Goal: Task Accomplishment & Management: Complete application form

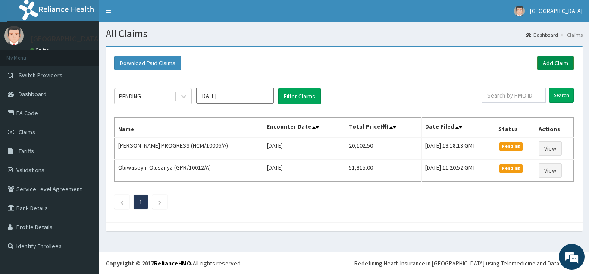
click at [550, 63] on link "Add Claim" at bounding box center [556, 63] width 37 height 15
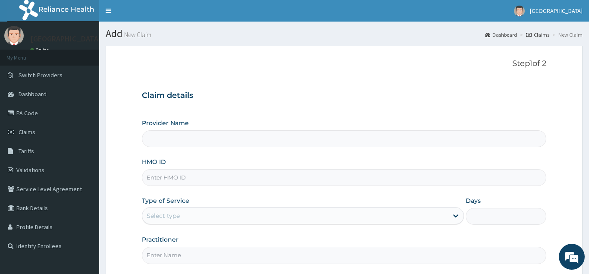
type input "Fidei Eye Centre-Lekki 1"
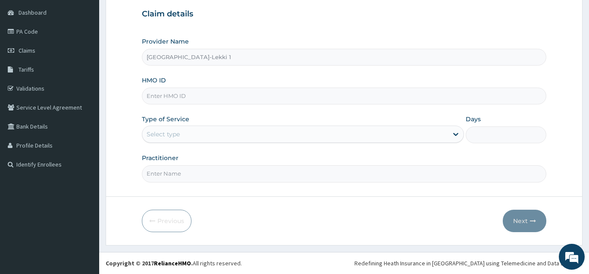
click at [265, 94] on div "HMO ID" at bounding box center [344, 90] width 405 height 28
click at [265, 100] on input "HMO ID" at bounding box center [344, 96] width 405 height 17
drag, startPoint x: 265, startPoint y: 100, endPoint x: 261, endPoint y: 102, distance: 4.4
paste input "PA/026279"
type input "PA/026279"
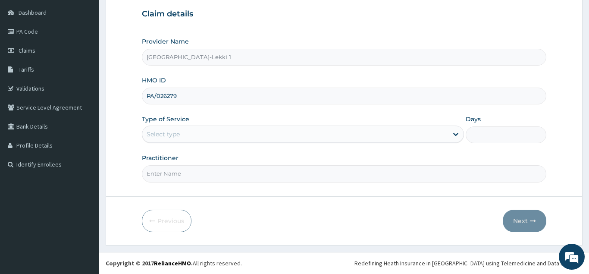
click at [242, 135] on div "Select type" at bounding box center [295, 134] width 306 height 14
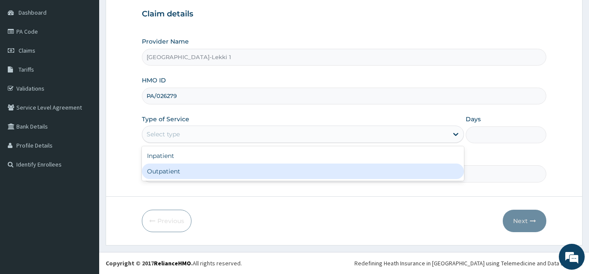
click at [249, 168] on div "Outpatient" at bounding box center [303, 172] width 323 height 16
type input "1"
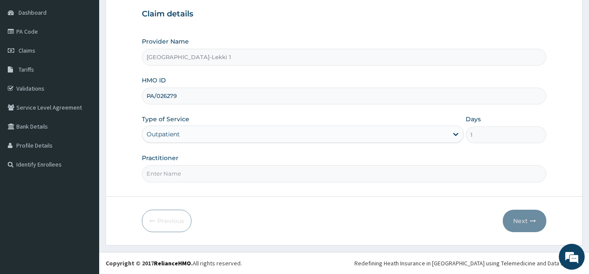
click at [235, 100] on input "PA/026279" at bounding box center [344, 96] width 405 height 17
click at [225, 97] on input "PA/026279" at bounding box center [344, 96] width 405 height 17
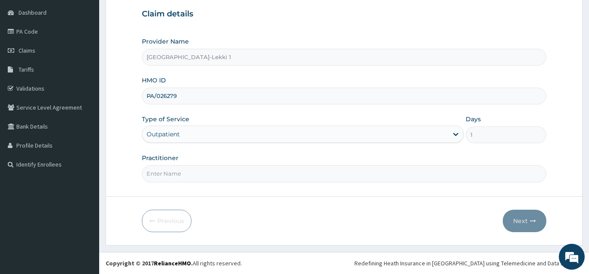
click at [225, 97] on input "PA/026279" at bounding box center [344, 96] width 405 height 17
paste input "HCM/10006/A"
type input "HCM/10006/A"
click at [213, 182] on input "Practitioner" at bounding box center [344, 173] width 405 height 17
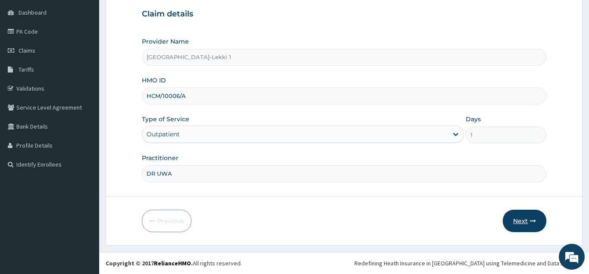
type input "DR UWA"
click at [515, 222] on button "Next" at bounding box center [525, 221] width 44 height 22
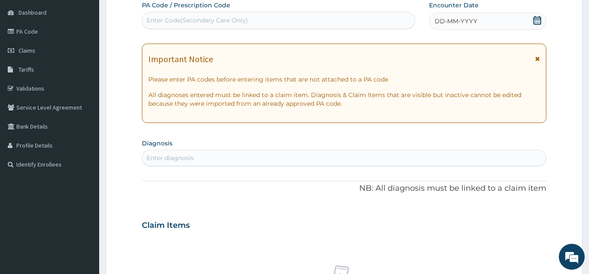
click at [171, 22] on div "Enter Code(Secondary Care Only)" at bounding box center [197, 20] width 101 height 9
click at [174, 18] on div "Enter Code(Secondary Care Only)" at bounding box center [197, 20] width 101 height 9
paste input "PA/32CACF"
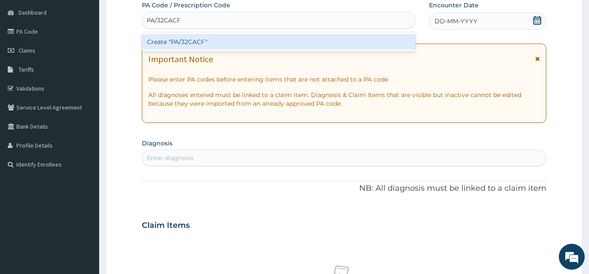
type input "PA/32CACF"
click at [123, 55] on form "Step 2 of 2 PA Code / Prescription Code option Create "PA/32CACF" focused, 1 of…" at bounding box center [344, 236] width 477 height 545
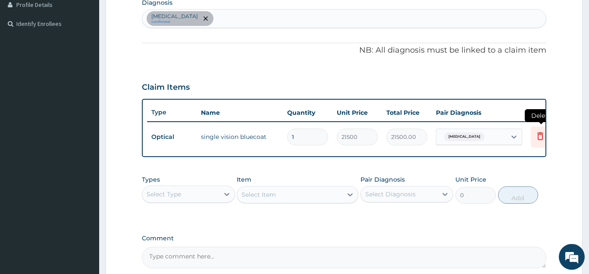
click at [541, 136] on icon at bounding box center [540, 136] width 10 height 10
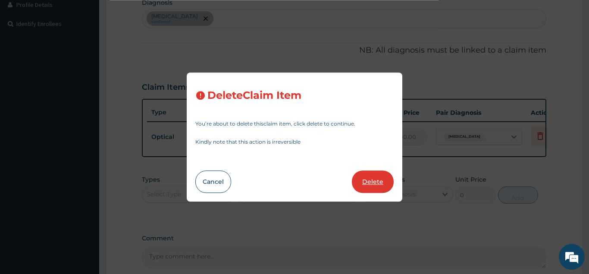
click at [368, 180] on button "Delete" at bounding box center [373, 181] width 42 height 22
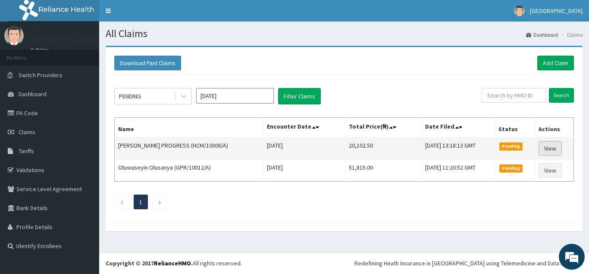
click at [547, 148] on link "View" at bounding box center [550, 148] width 23 height 15
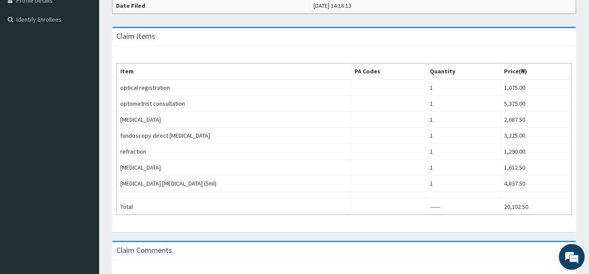
scroll to position [220, 0]
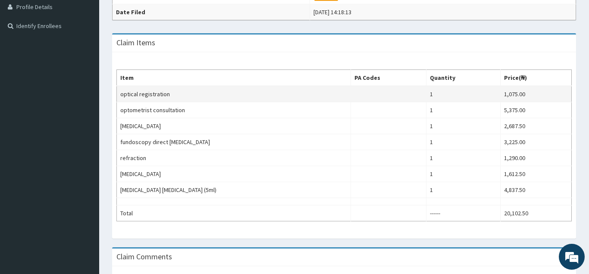
click at [139, 93] on td "optical registration" at bounding box center [234, 94] width 234 height 16
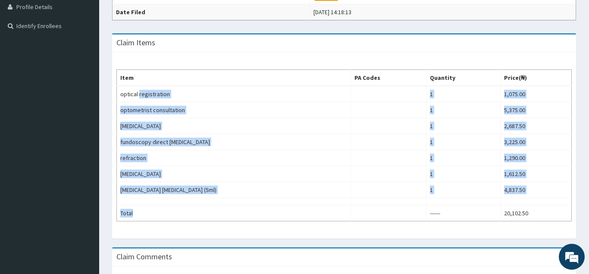
drag, startPoint x: 141, startPoint y: 94, endPoint x: 199, endPoint y: 227, distance: 145.5
click at [199, 227] on div "Item PA Codes Quantity Price(₦) optical registration 1 1,075.00 optometrist con…" at bounding box center [344, 145] width 464 height 186
copy tbody "registration 1 1,075.00 optometrist consultation 1 5,375.00 slit lamp examinati…"
click at [386, 90] on td at bounding box center [388, 94] width 75 height 16
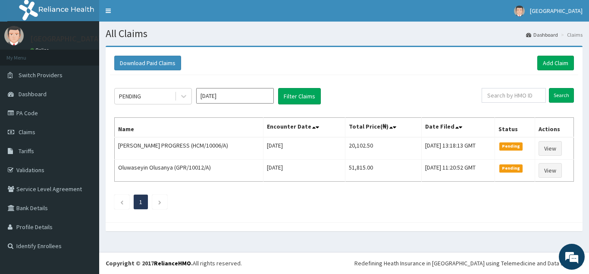
click at [323, 185] on div "PENDING [DATE] Filter Claims Search Name Encounter Date Total Price(₦) Date Fil…" at bounding box center [344, 146] width 469 height 143
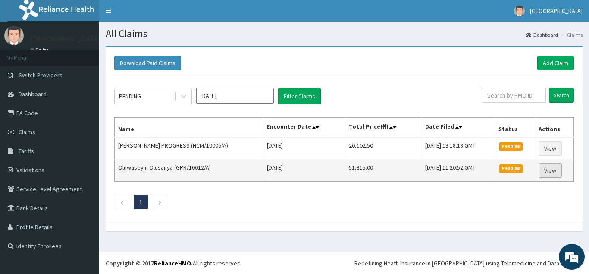
click at [554, 170] on link "View" at bounding box center [550, 170] width 23 height 15
